Goal: Book appointment/travel/reservation

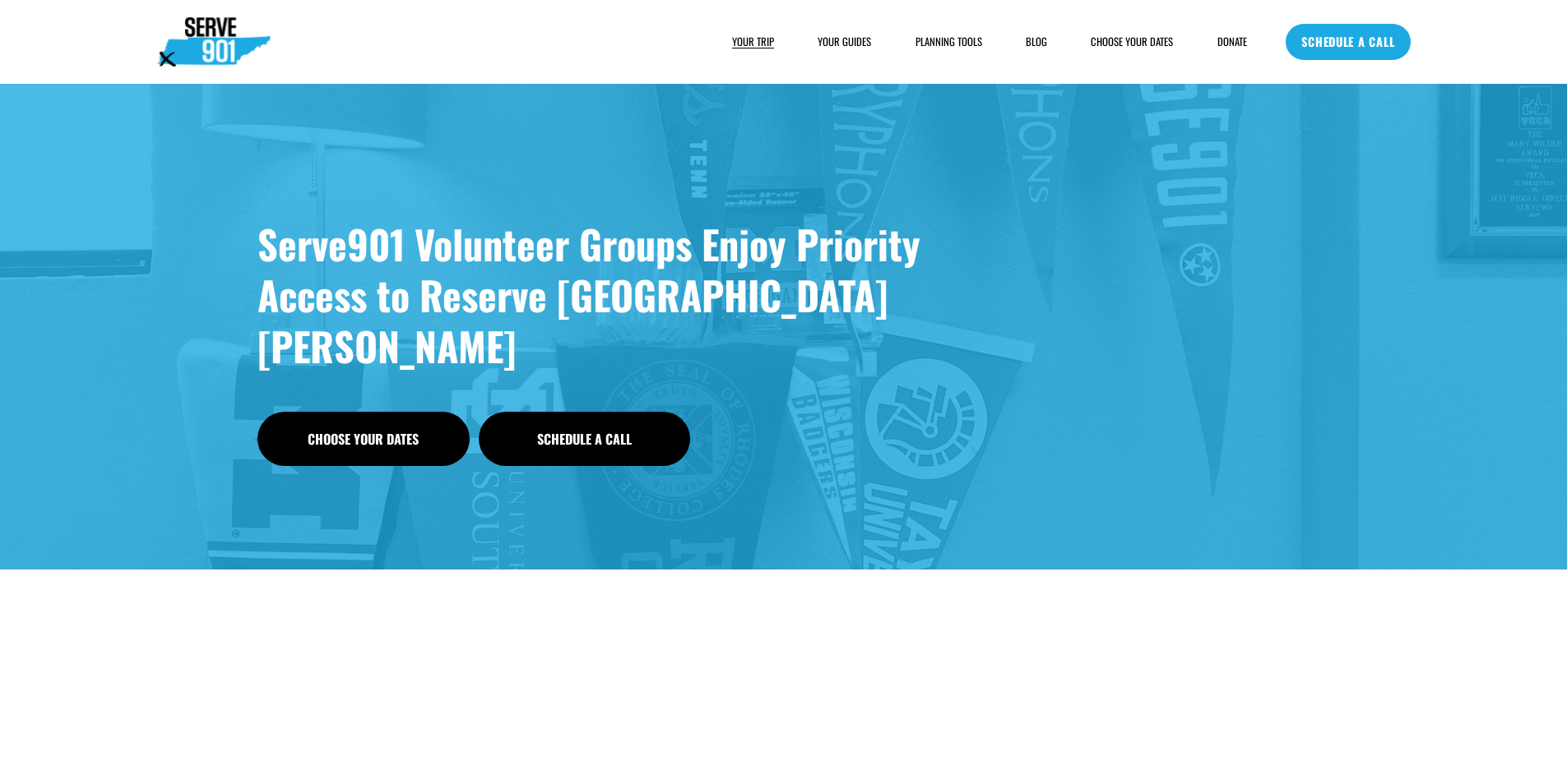
click at [1326, 56] on link "SCHEDULE A CALL" at bounding box center [1348, 42] width 124 height 37
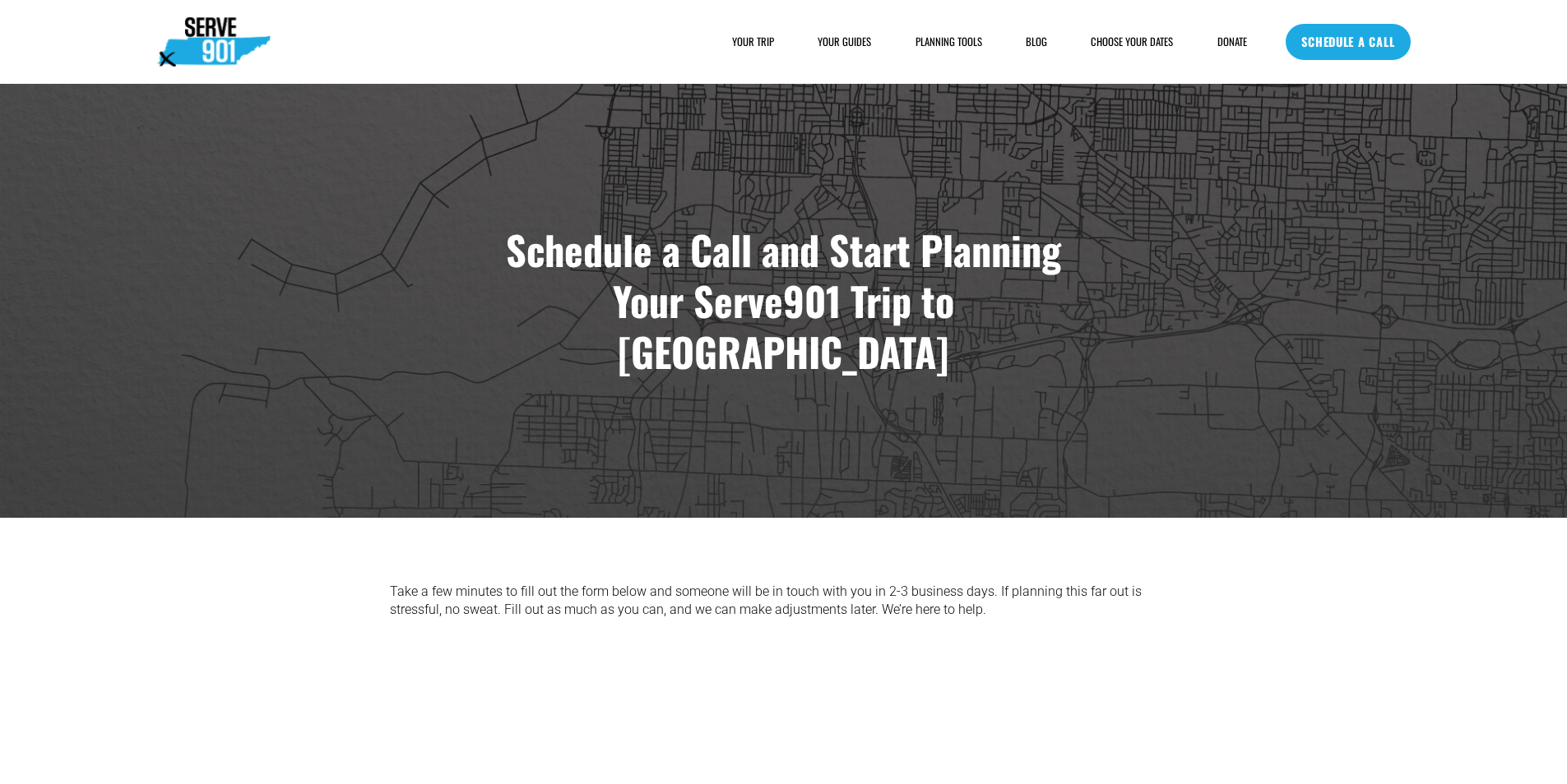
click at [1347, 35] on link "SCHEDULE A CALL" at bounding box center [1348, 42] width 124 height 37
click at [1331, 42] on link "SCHEDULE A CALL" at bounding box center [1348, 42] width 124 height 37
click at [1306, 44] on link "SCHEDULE A CALL" at bounding box center [1348, 42] width 124 height 37
click at [1360, 30] on link "SCHEDULE A CALL" at bounding box center [1348, 42] width 124 height 37
click at [1346, 38] on link "SCHEDULE A CALL" at bounding box center [1348, 42] width 124 height 37
